Goal: Information Seeking & Learning: Understand process/instructions

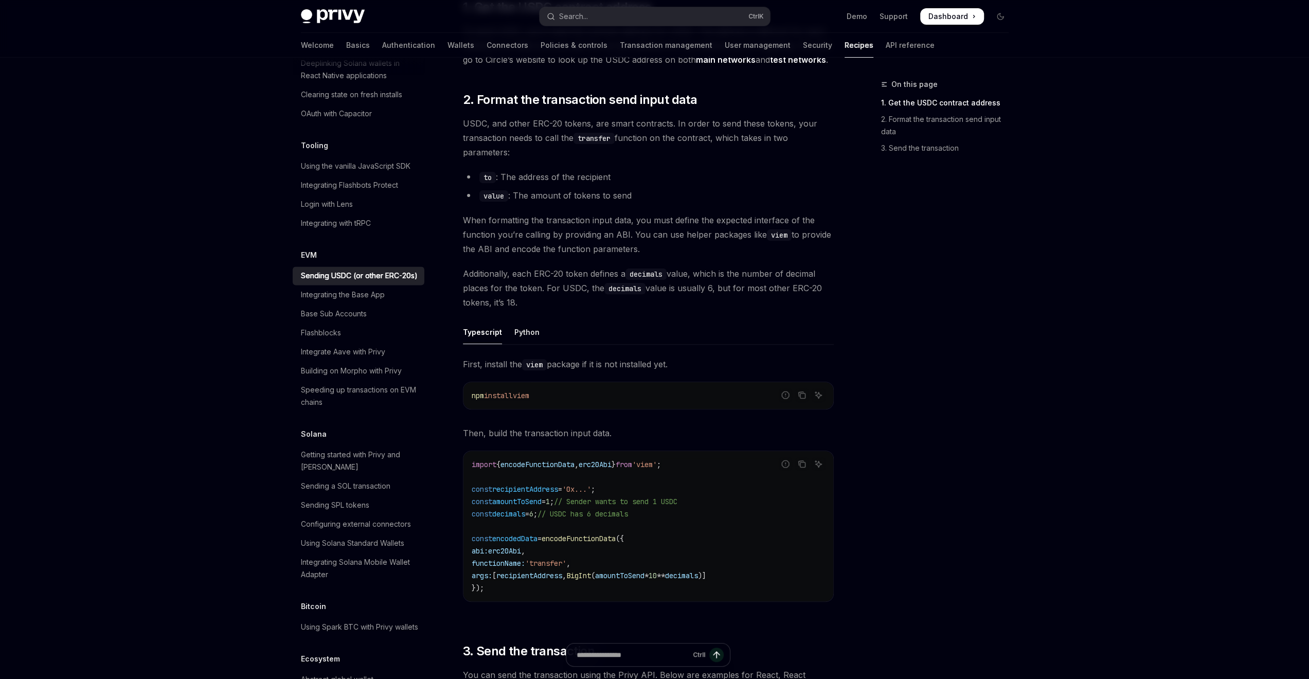
scroll to position [206, 0]
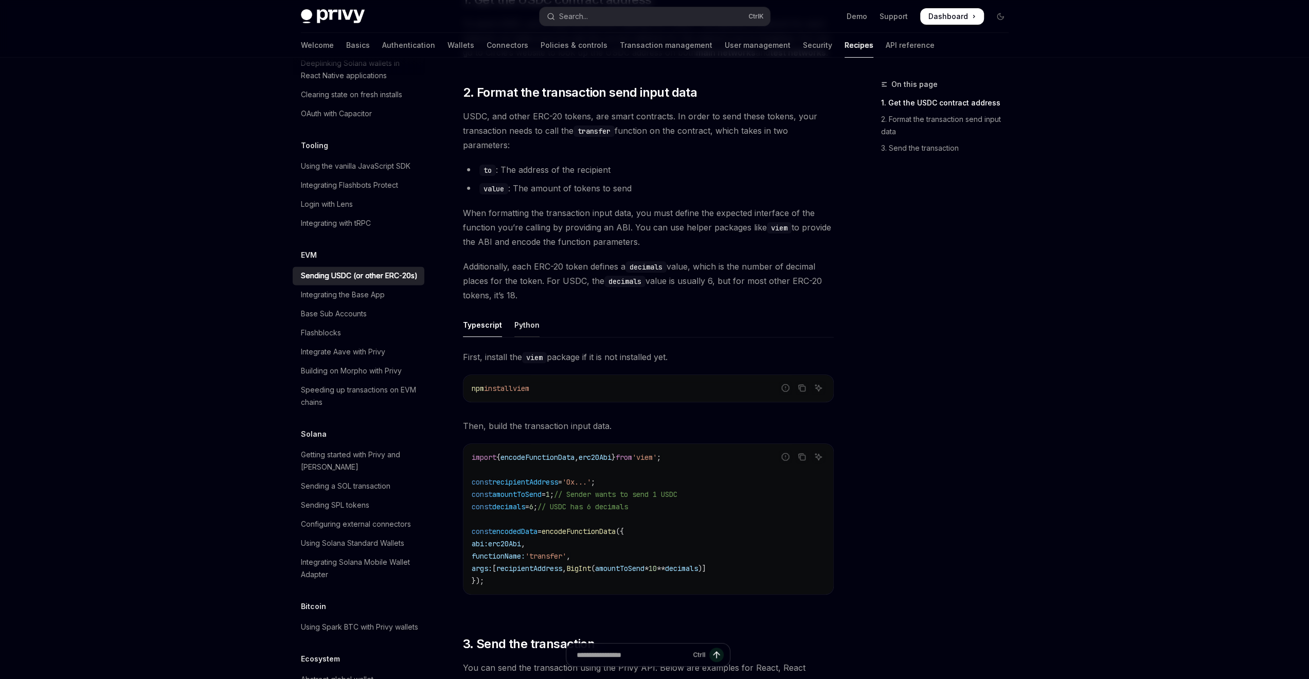
click at [533, 325] on div "Python" at bounding box center [526, 325] width 25 height 24
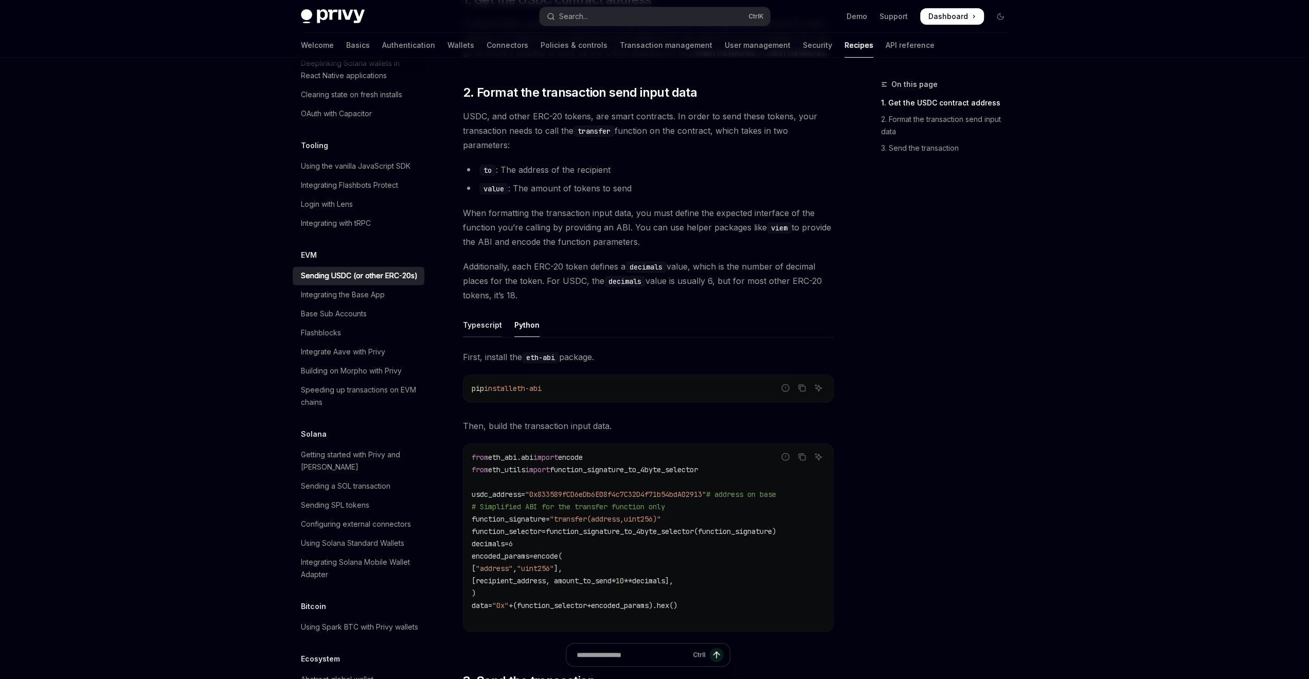
click at [490, 319] on div "Typescript" at bounding box center [482, 325] width 39 height 24
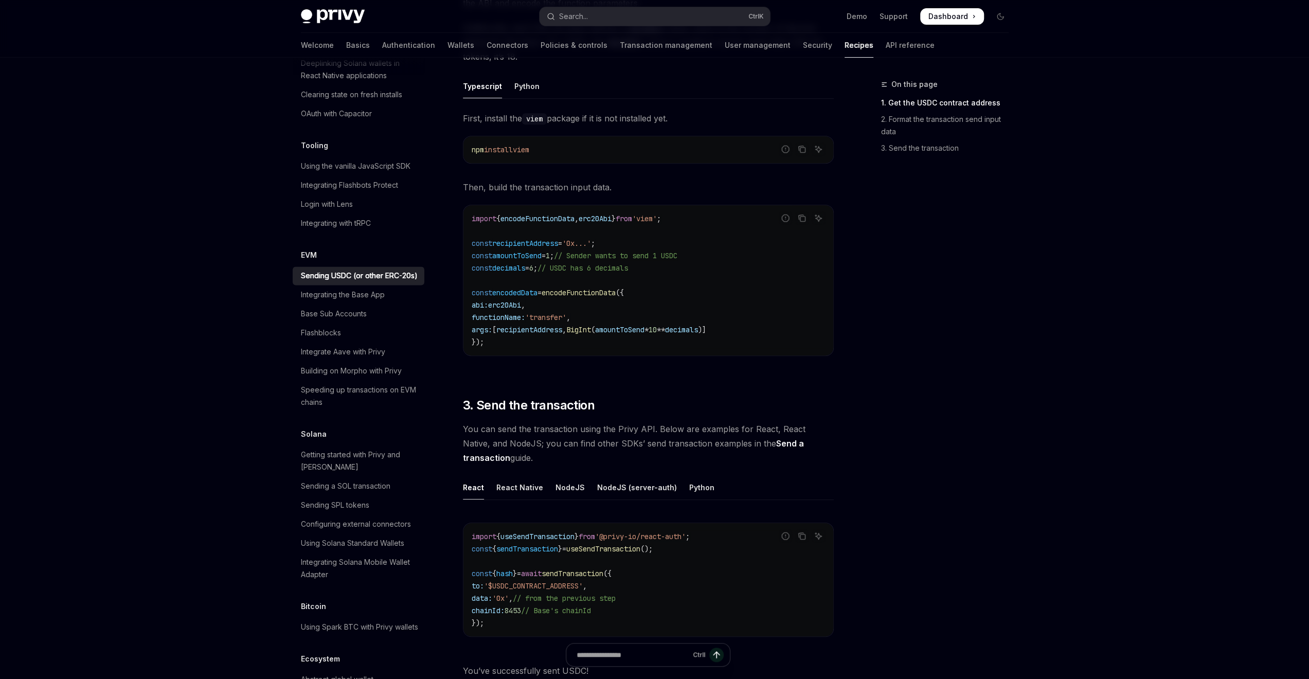
scroll to position [566, 0]
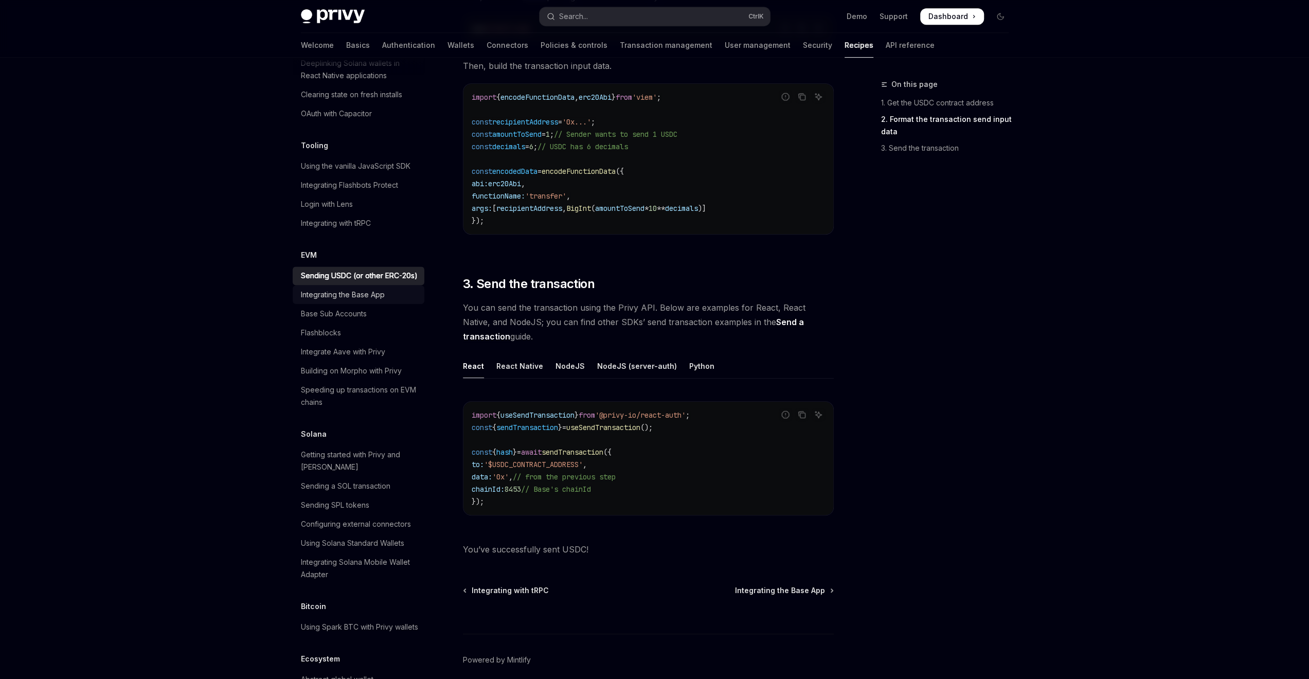
click at [368, 304] on link "Integrating the Base App" at bounding box center [359, 294] width 132 height 19
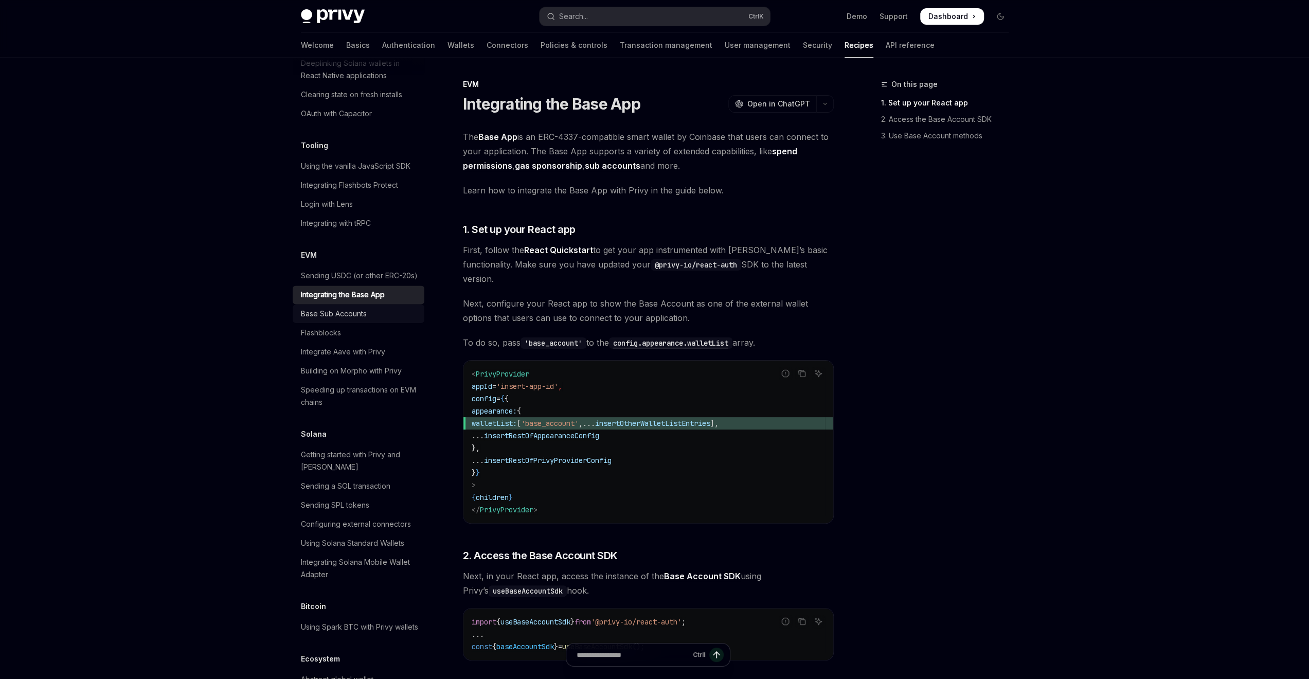
click at [350, 320] on div "Base Sub Accounts" at bounding box center [334, 314] width 66 height 12
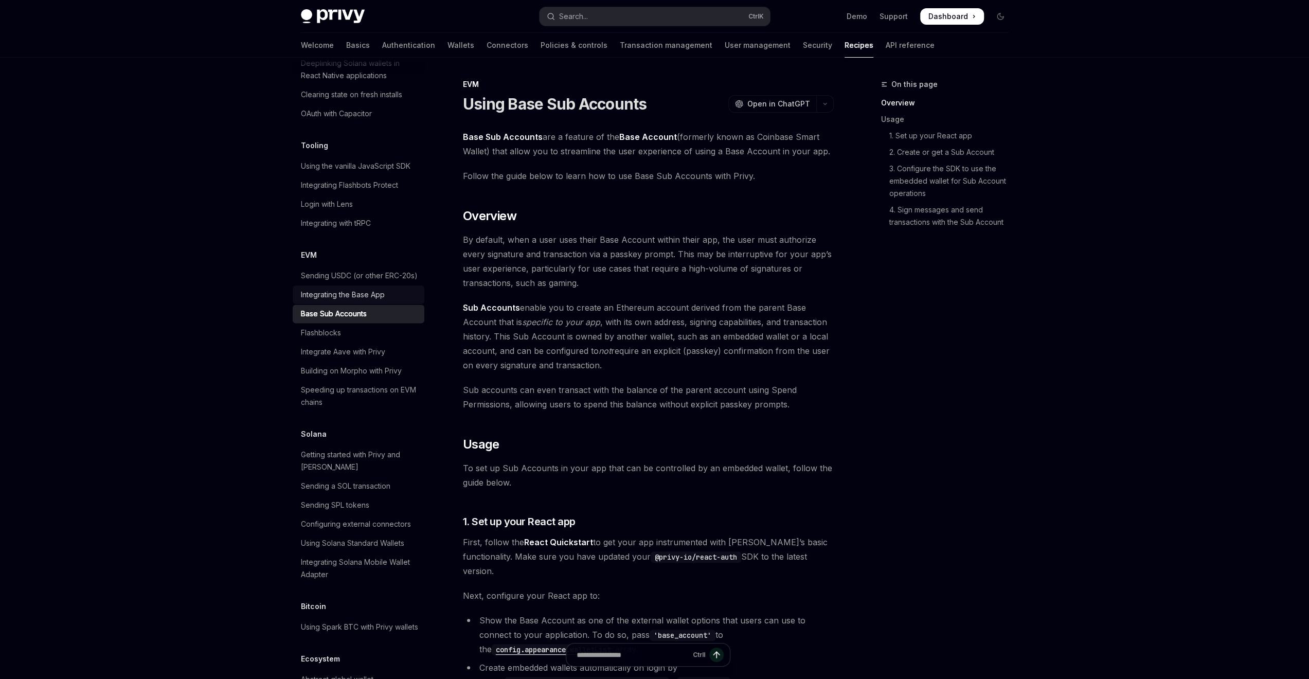
click at [353, 301] on div "Integrating the Base App" at bounding box center [343, 295] width 84 height 12
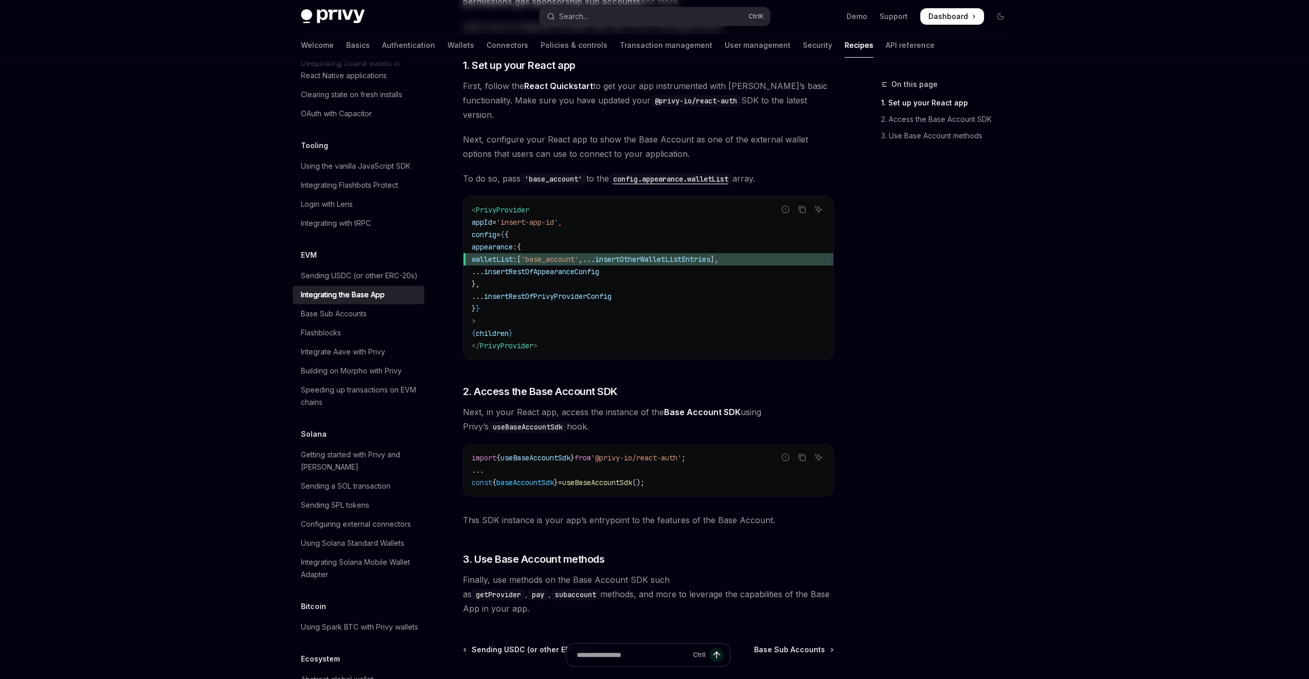
scroll to position [237, 0]
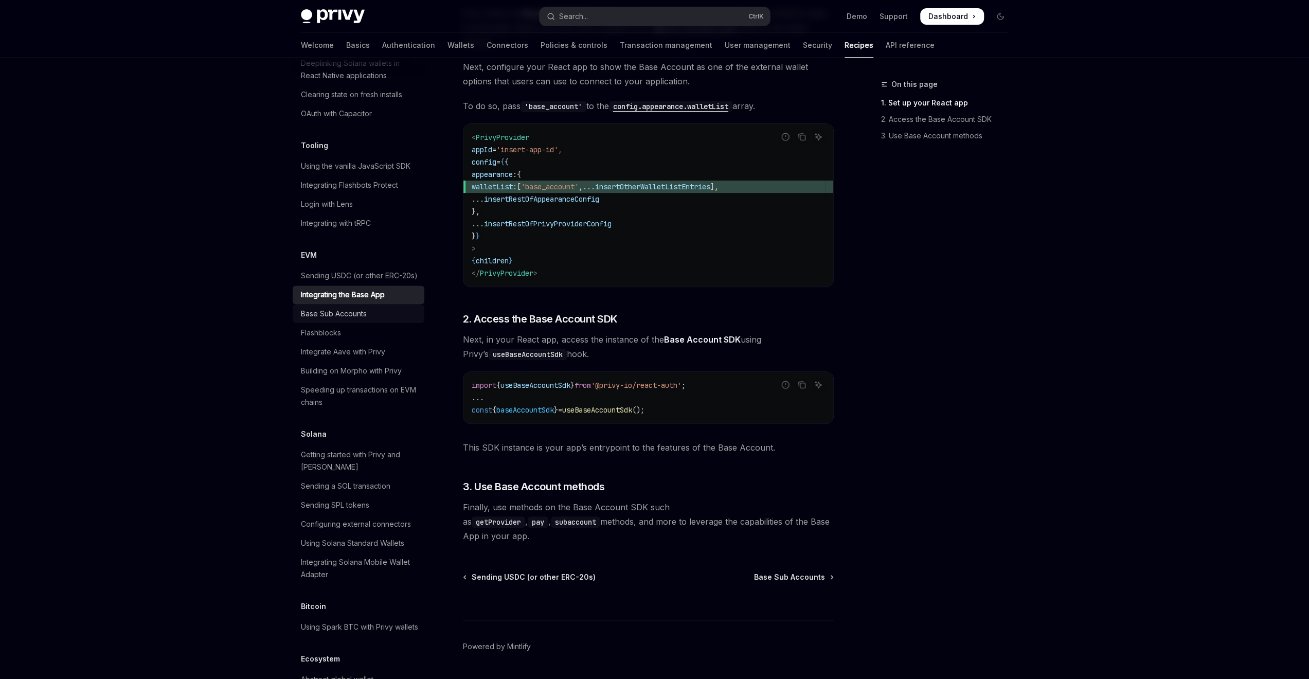
click at [313, 320] on div "Base Sub Accounts" at bounding box center [334, 314] width 66 height 12
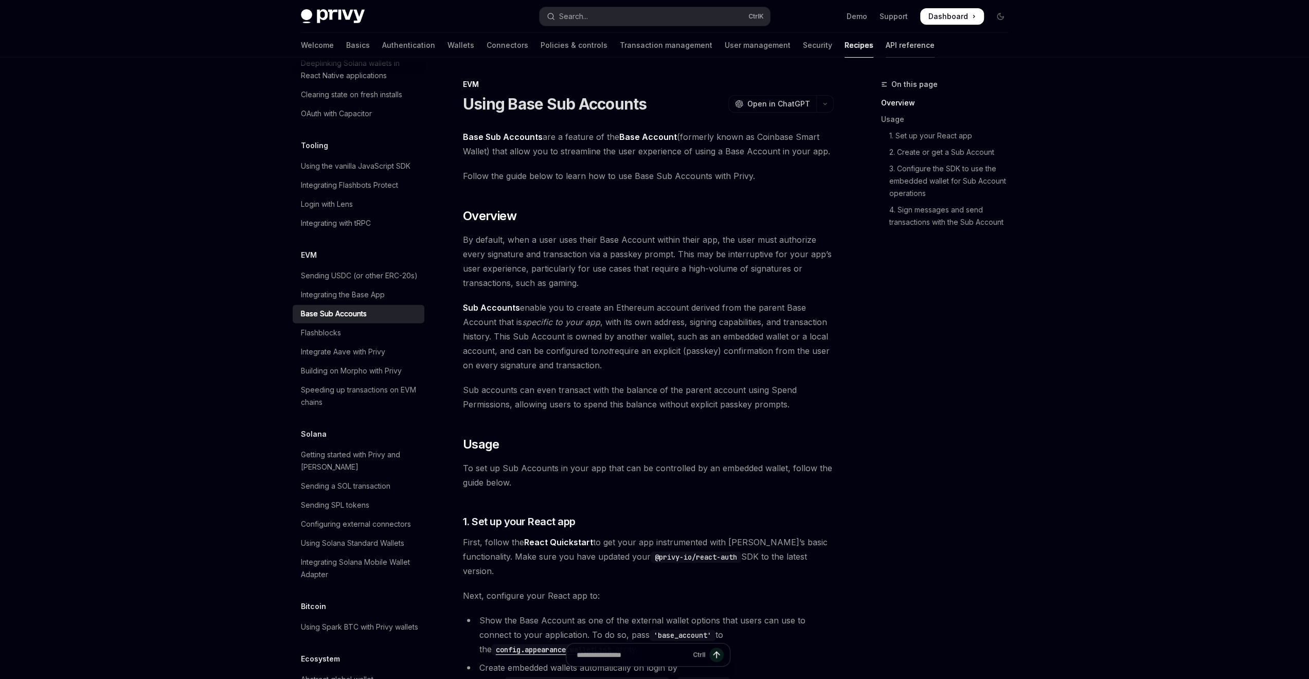
click at [886, 47] on link "API reference" at bounding box center [910, 45] width 49 height 25
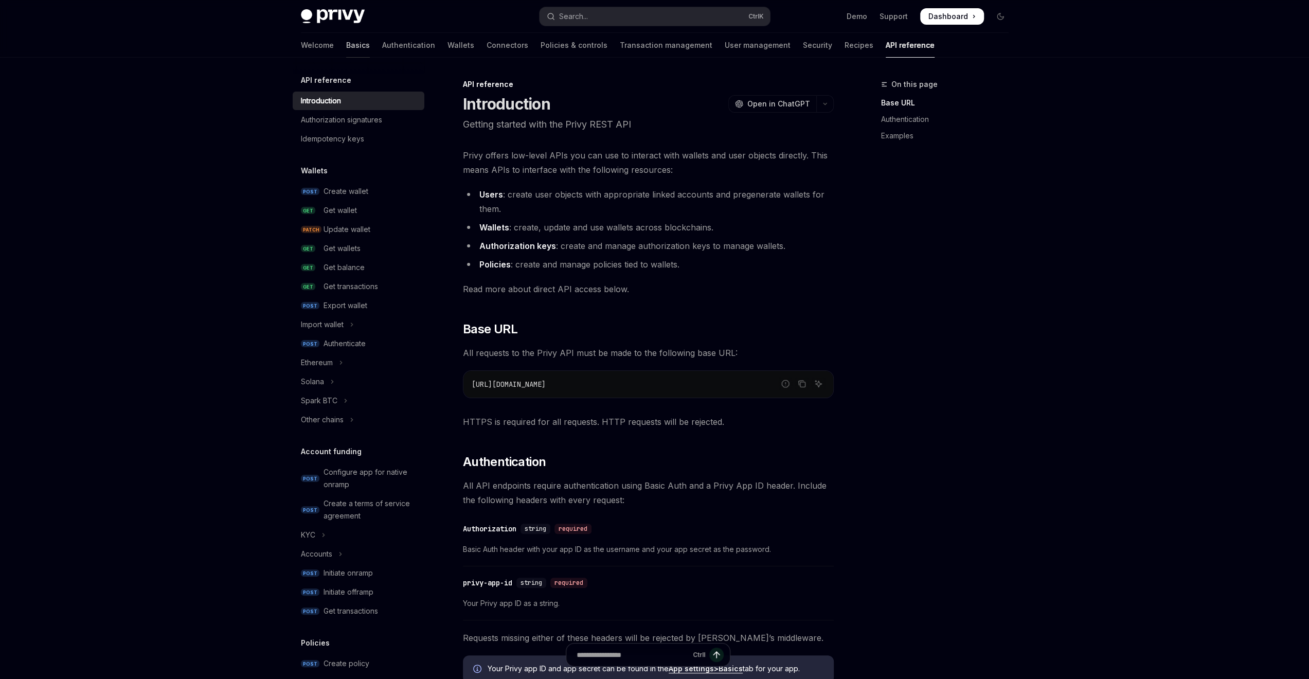
click at [346, 40] on link "Basics" at bounding box center [358, 45] width 24 height 25
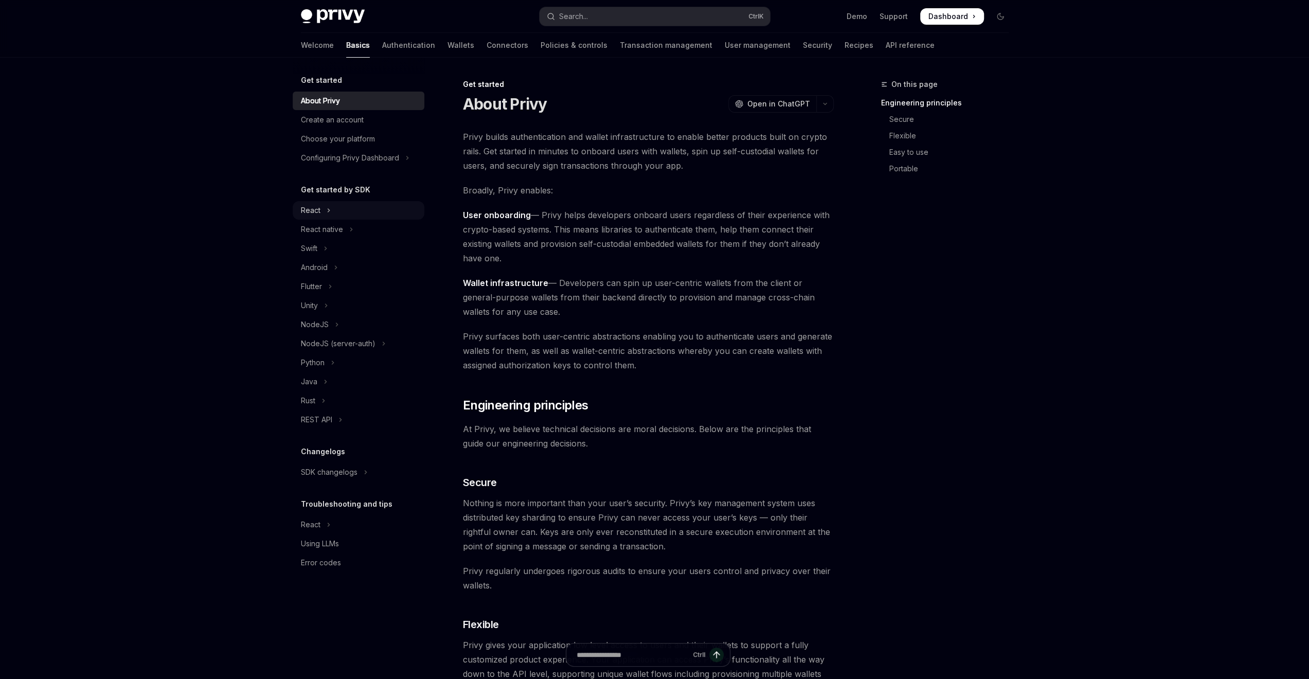
click at [360, 215] on button "React" at bounding box center [359, 210] width 132 height 19
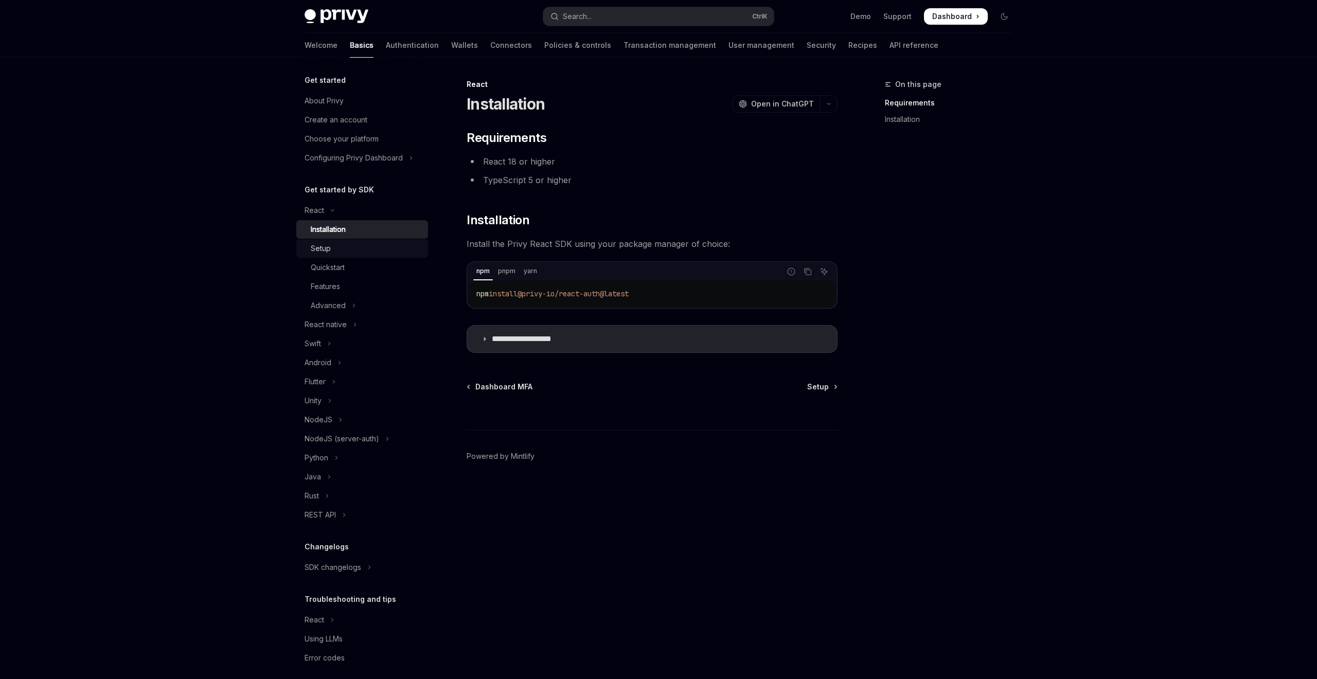
click at [357, 242] on div "Setup" at bounding box center [366, 248] width 111 height 12
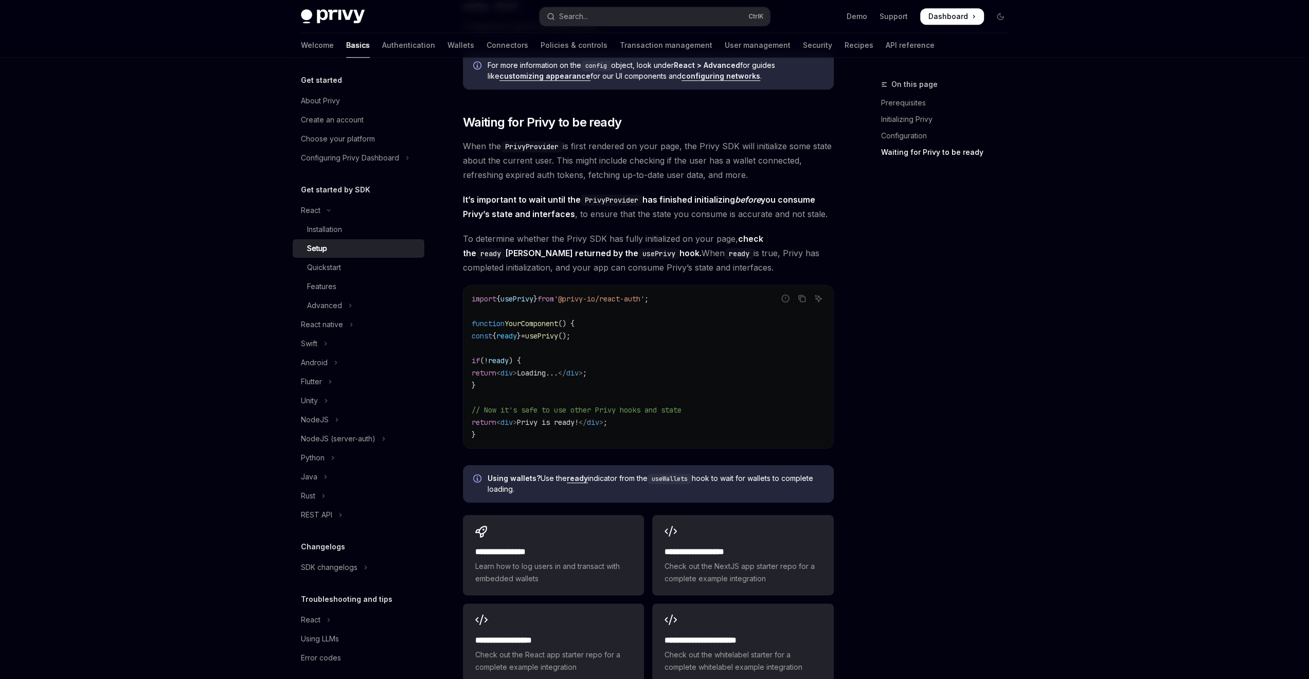
scroll to position [1098, 0]
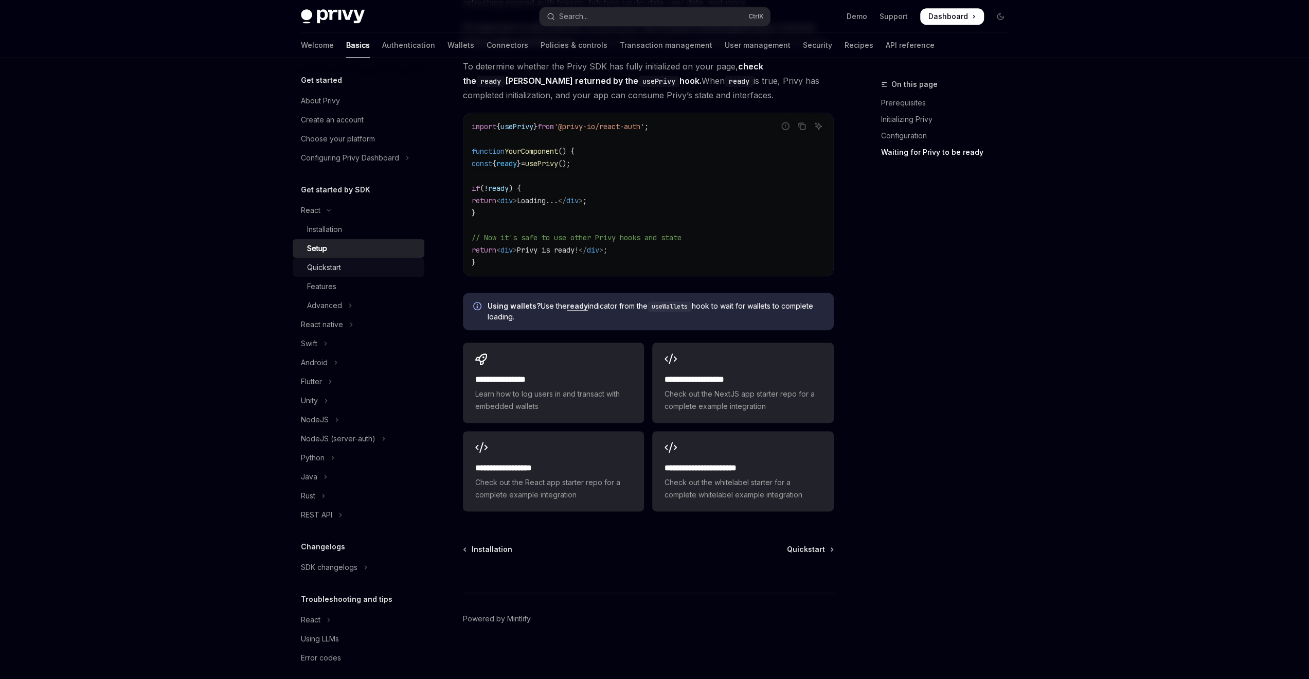
click at [346, 270] on div "Quickstart" at bounding box center [362, 267] width 111 height 12
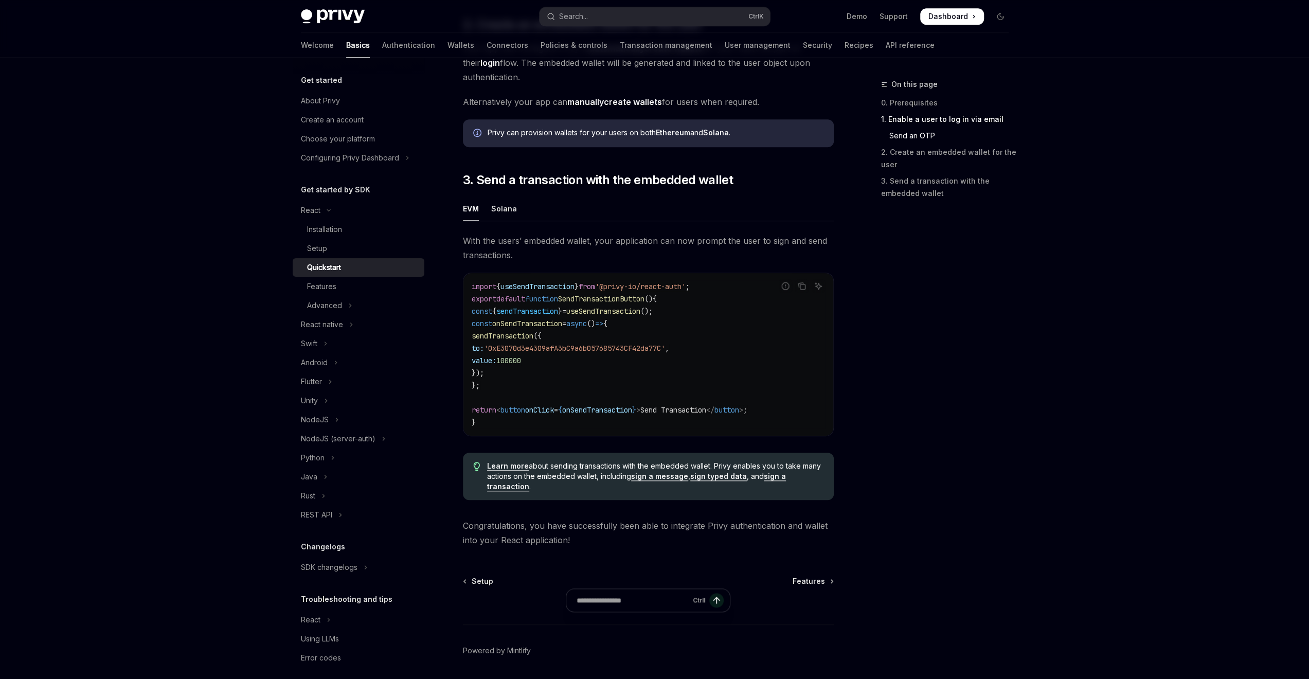
scroll to position [823, 0]
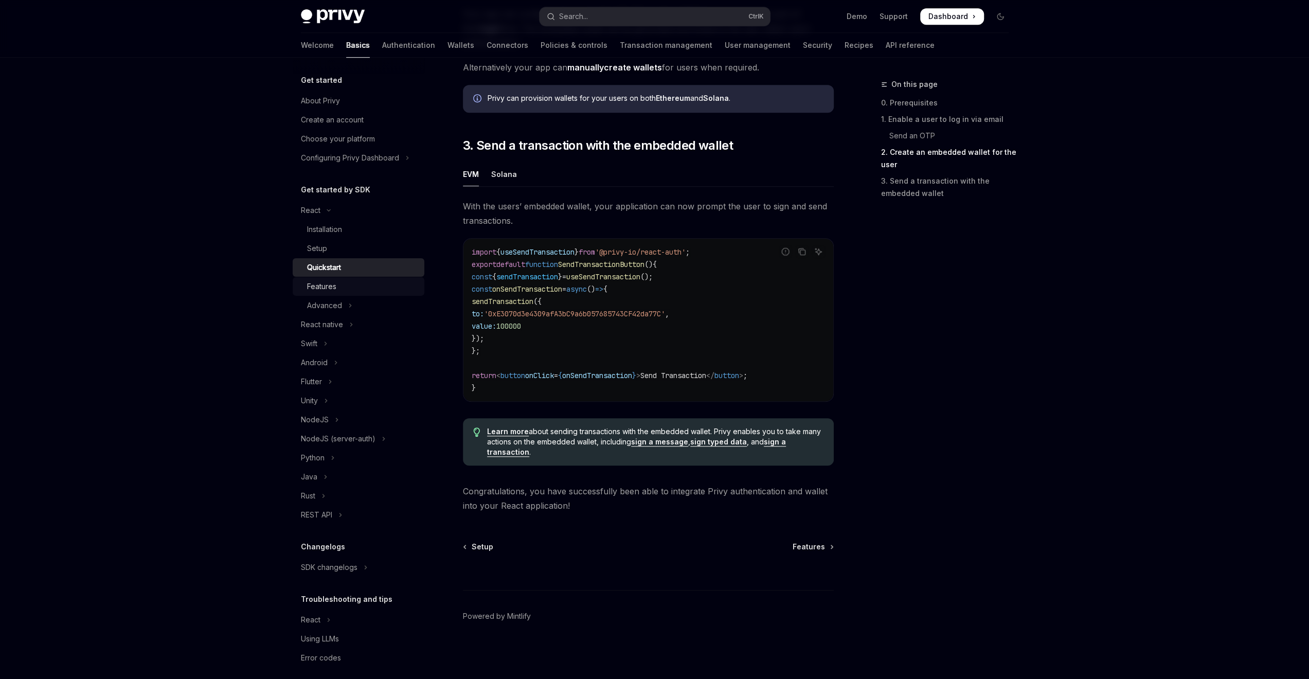
click at [333, 290] on div "Features" at bounding box center [321, 286] width 29 height 12
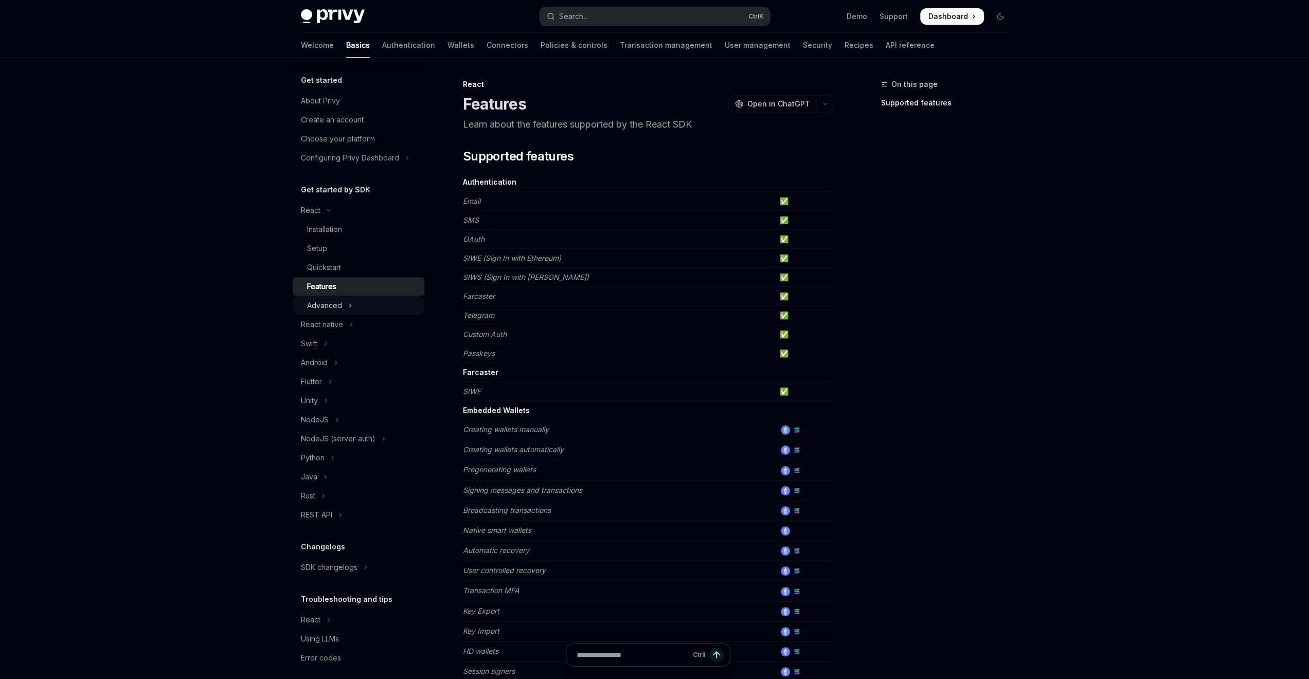
click at [322, 310] on div "Advanced" at bounding box center [324, 305] width 35 height 12
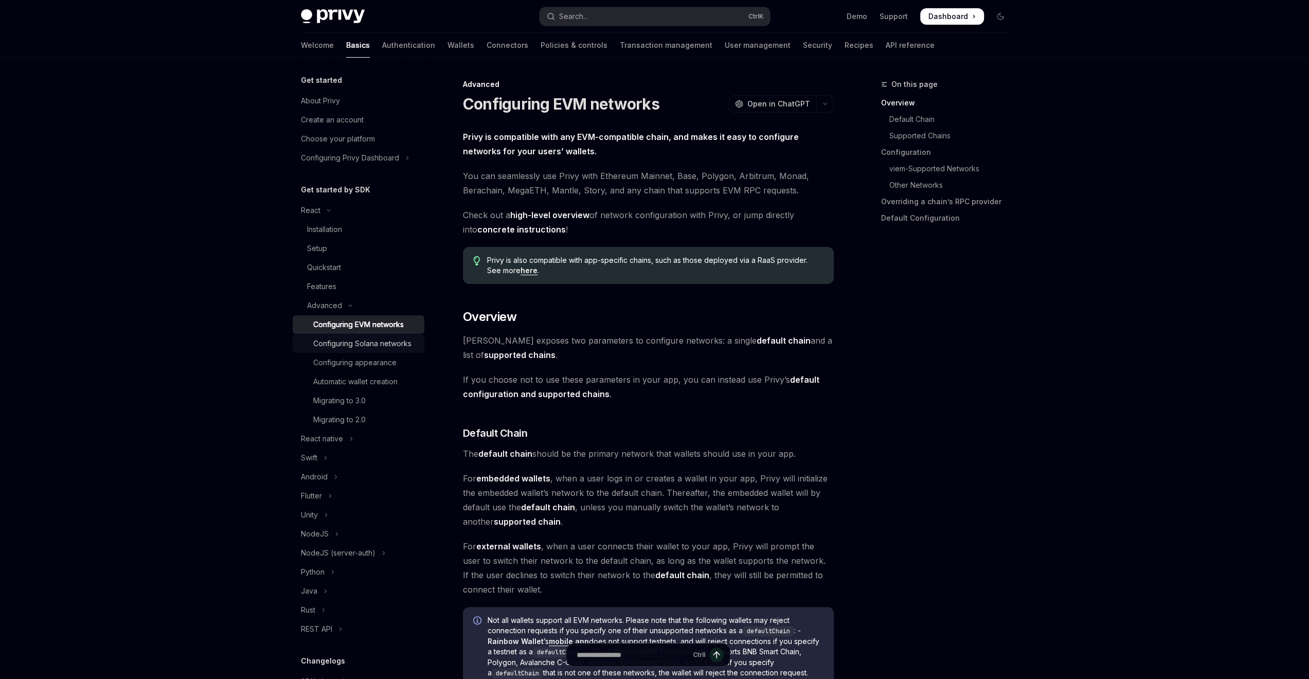
click at [327, 335] on link "Configuring Solana networks" at bounding box center [359, 343] width 132 height 19
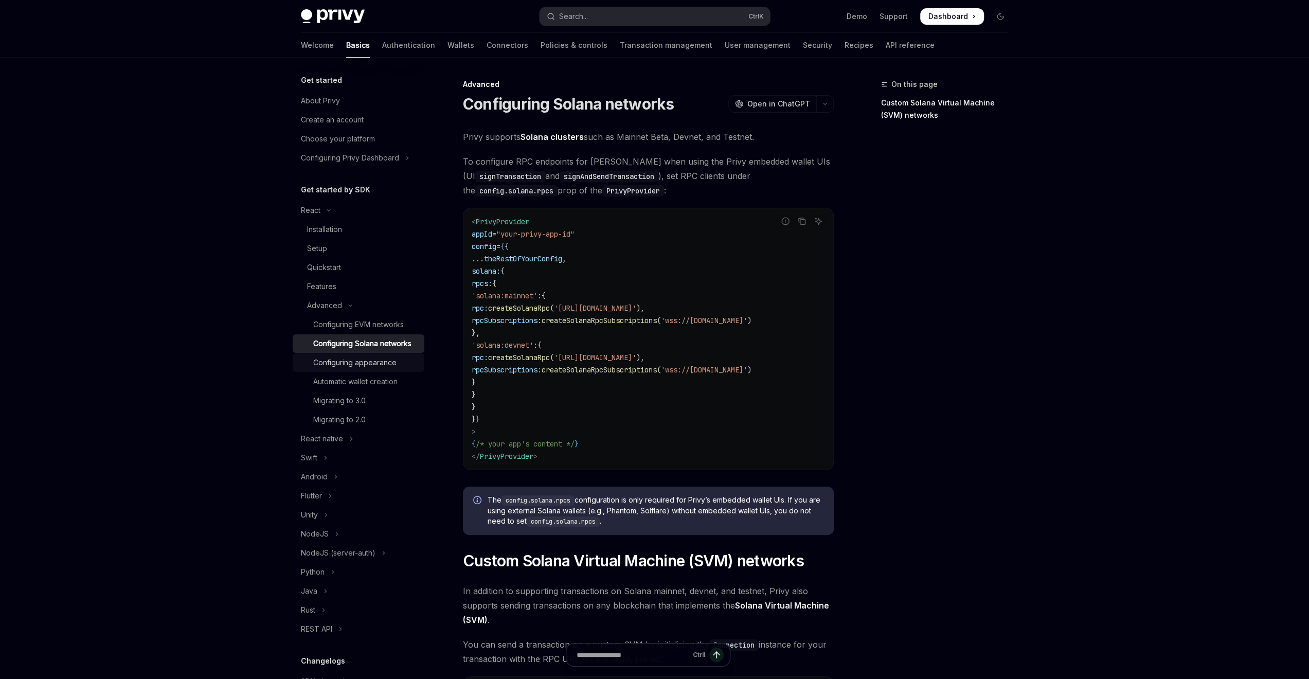
click at [352, 372] on link "Configuring appearance" at bounding box center [359, 362] width 132 height 19
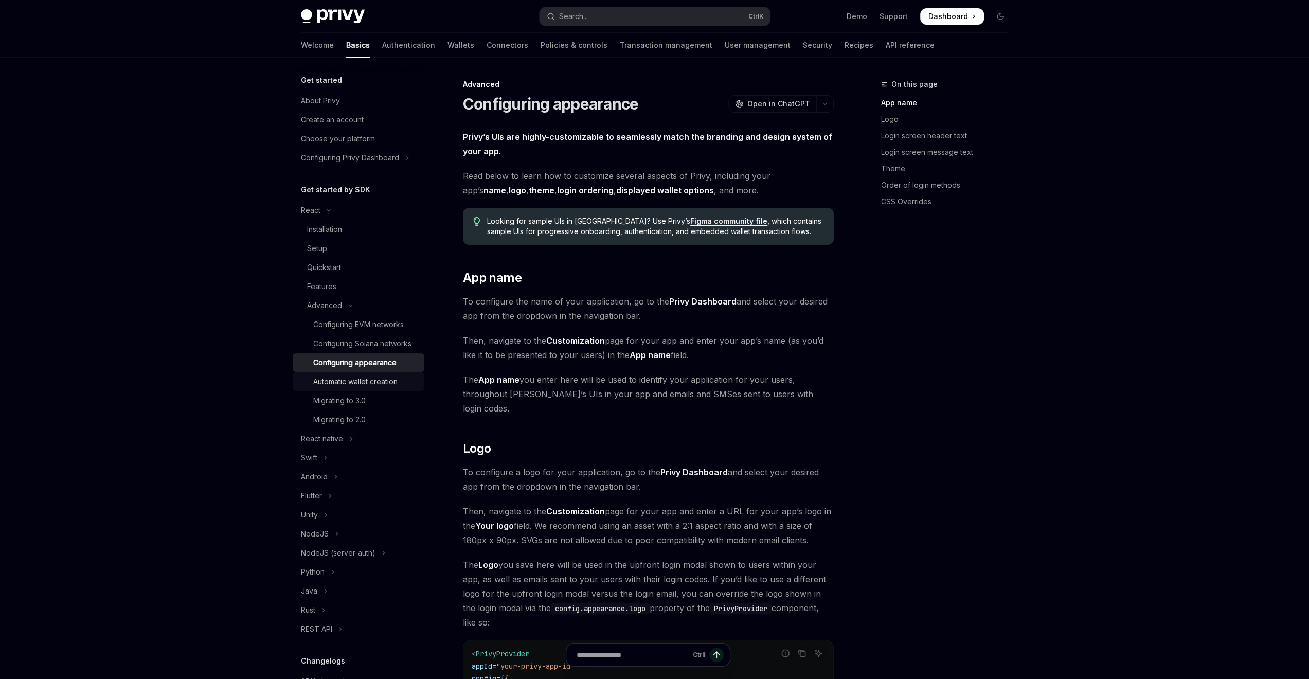
click at [353, 388] on div "Automatic wallet creation" at bounding box center [355, 381] width 84 height 12
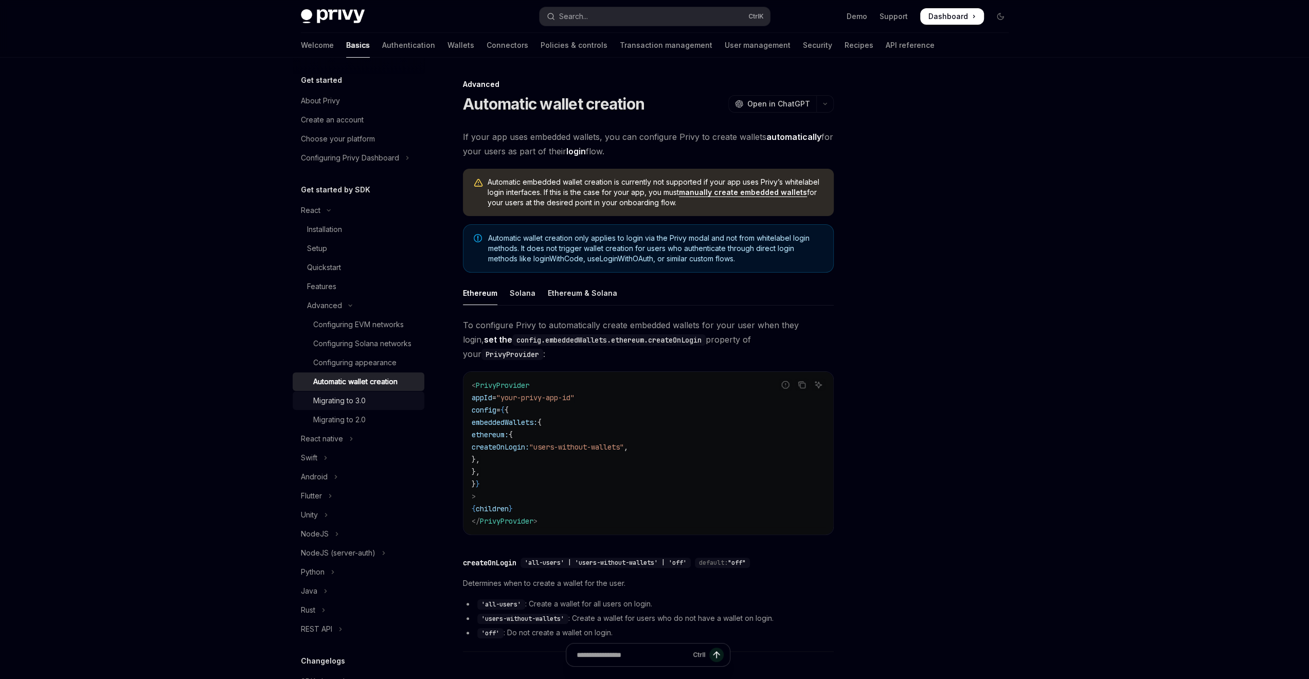
click at [354, 407] on div "Migrating to 3.0" at bounding box center [339, 400] width 52 height 12
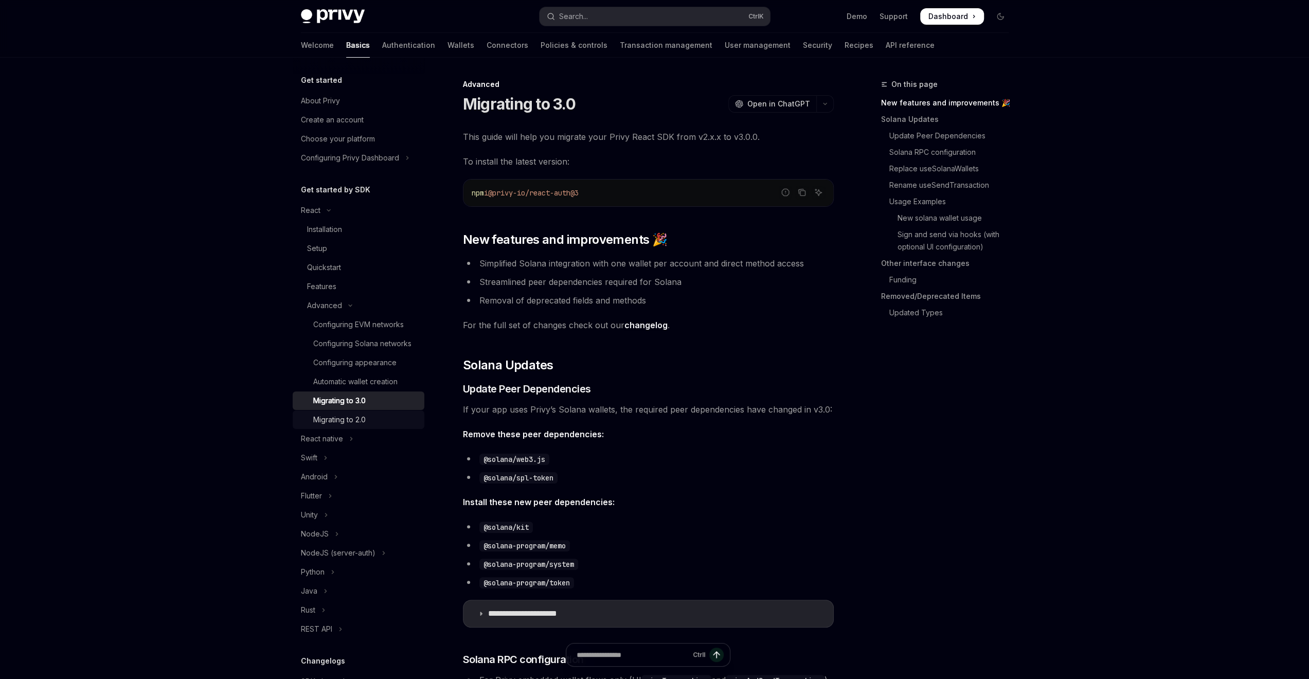
click at [352, 424] on link "Migrating to 2.0" at bounding box center [359, 419] width 132 height 19
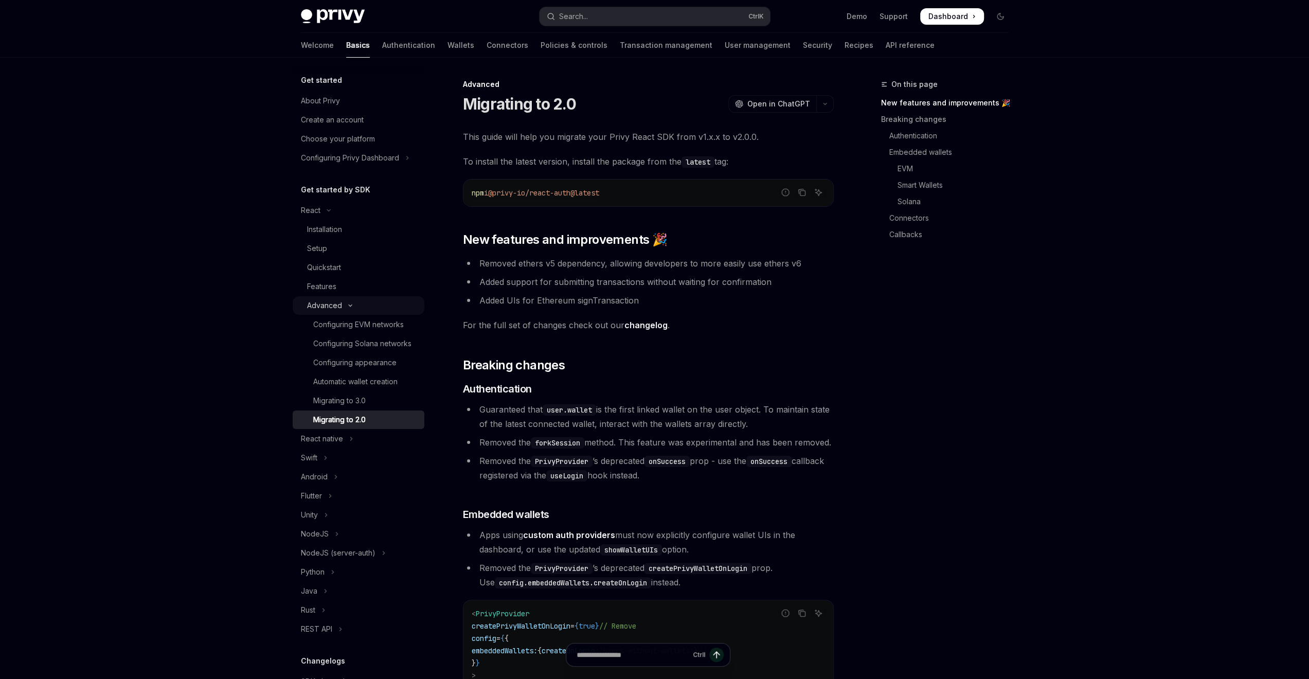
click at [331, 309] on div "Advanced" at bounding box center [324, 305] width 35 height 12
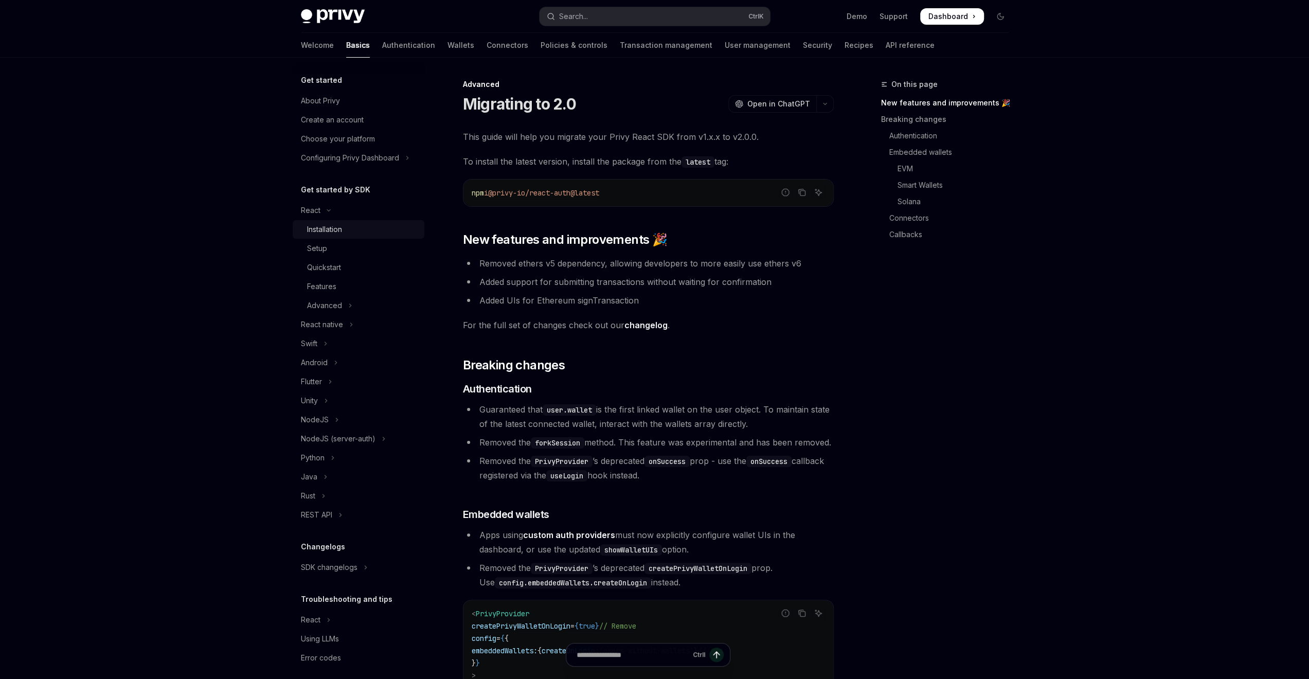
click at [312, 230] on div "Installation" at bounding box center [324, 229] width 35 height 12
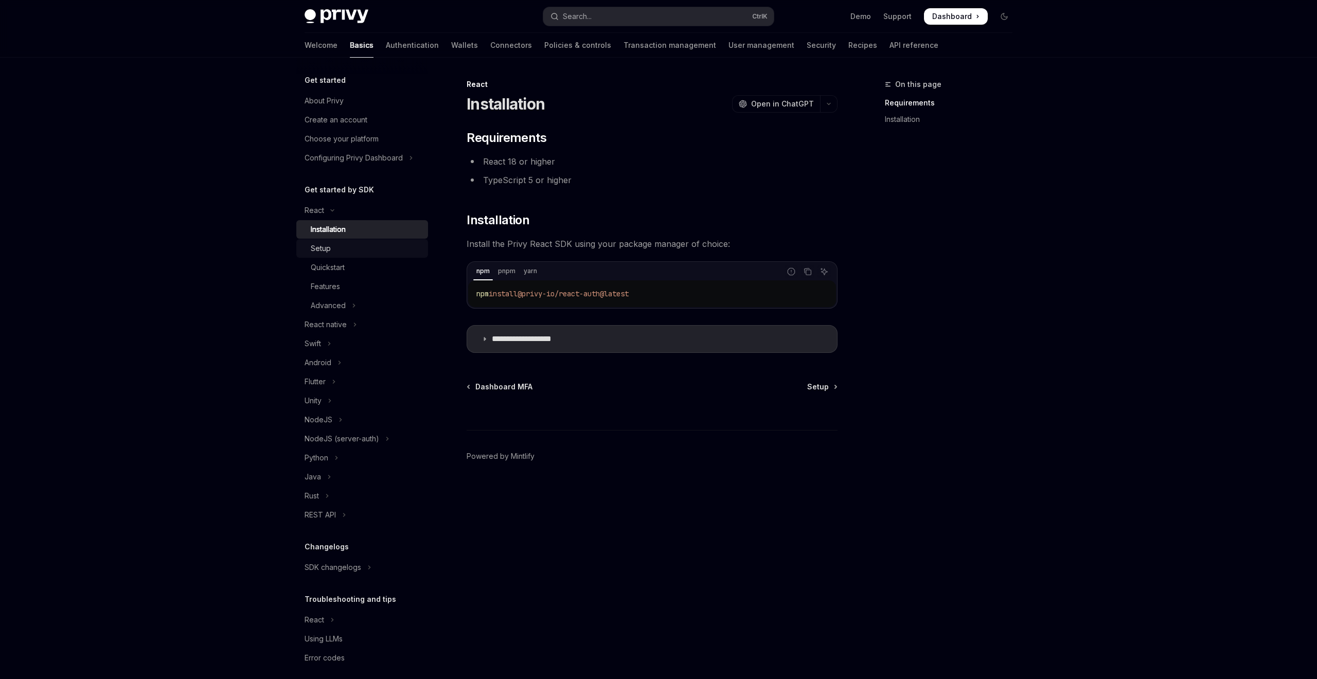
click at [317, 241] on link "Setup" at bounding box center [362, 248] width 132 height 19
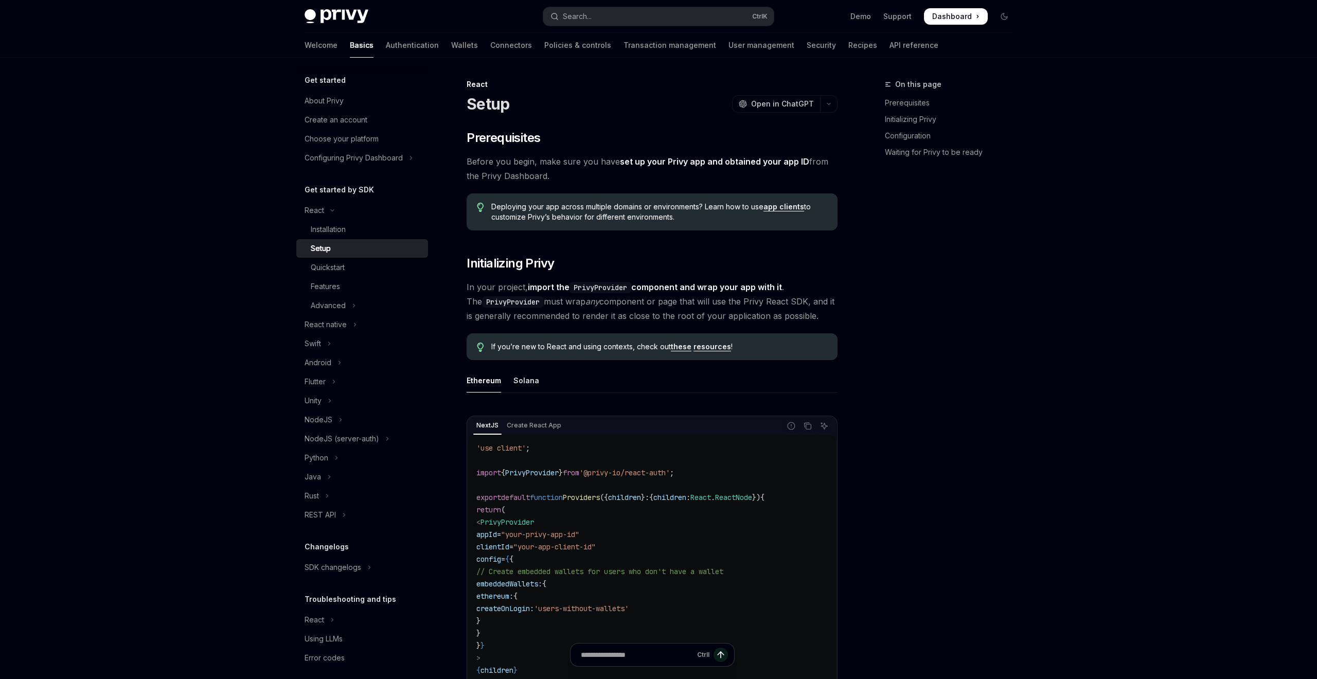
type textarea "*"
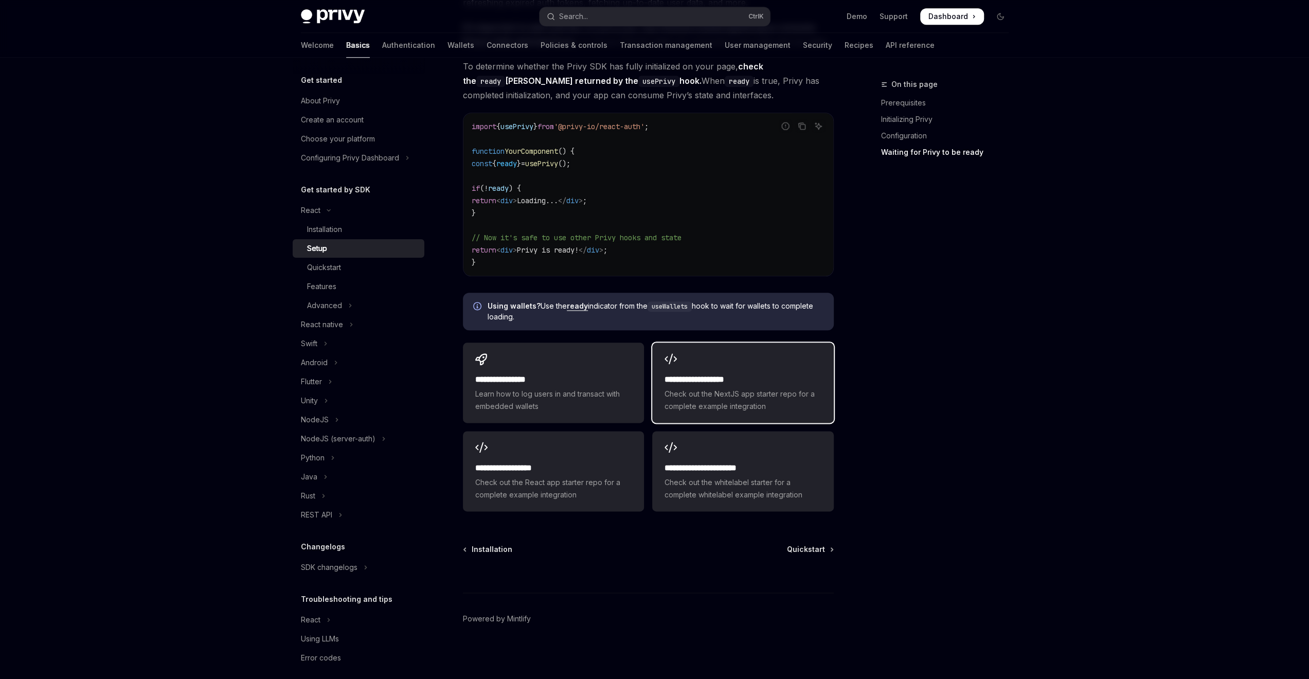
scroll to position [789, 0]
